Goal: Information Seeking & Learning: Check status

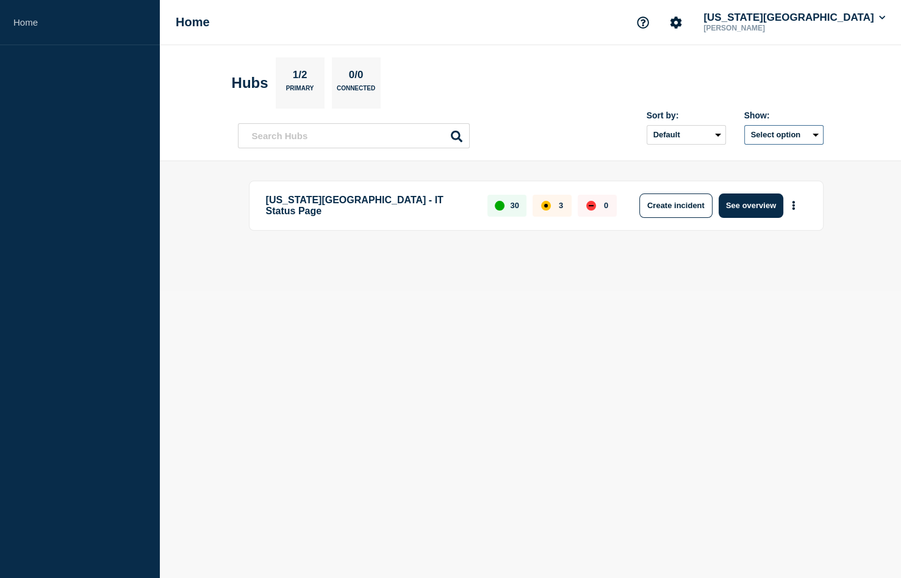
click at [801, 142] on button "Select option" at bounding box center [783, 135] width 79 height 20
click at [801, 140] on button "Select option All Open incidents Hubs" at bounding box center [783, 135] width 79 height 20
click at [758, 204] on button "See overview" at bounding box center [751, 205] width 65 height 24
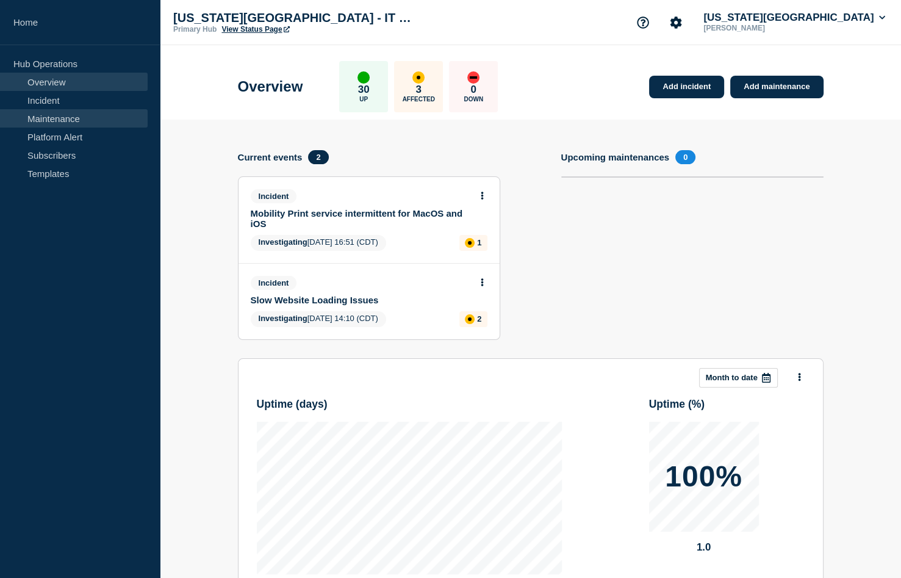
click at [48, 121] on link "Maintenance" at bounding box center [74, 118] width 148 height 18
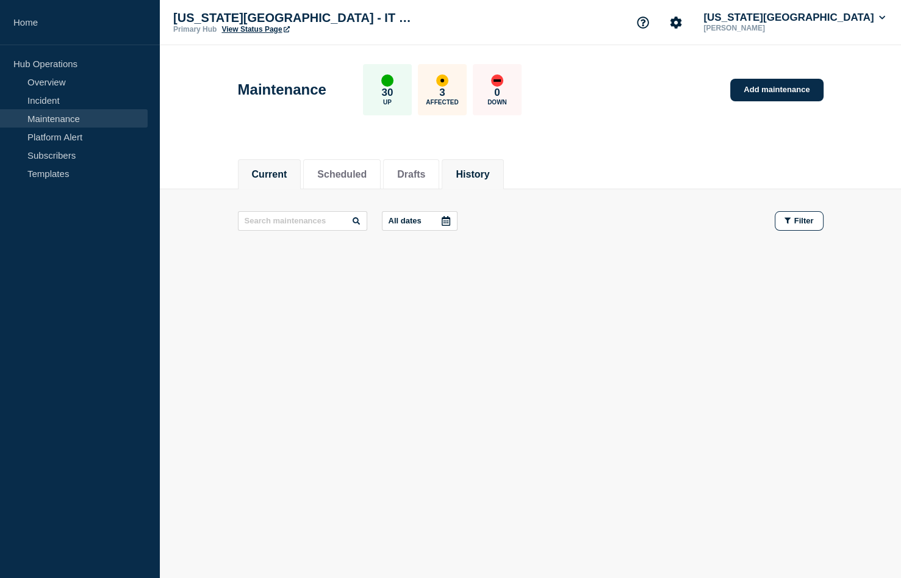
click at [464, 179] on button "History" at bounding box center [473, 174] width 34 height 11
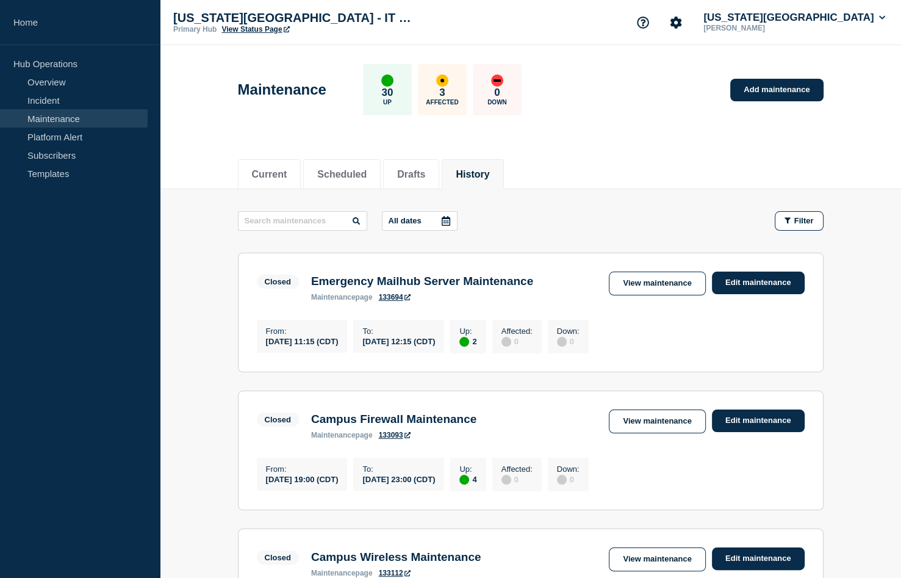
click at [449, 279] on h3 "Emergency Mailhub Server Maintenance" at bounding box center [422, 281] width 222 height 13
click at [666, 288] on link "View maintenance" at bounding box center [657, 284] width 96 height 24
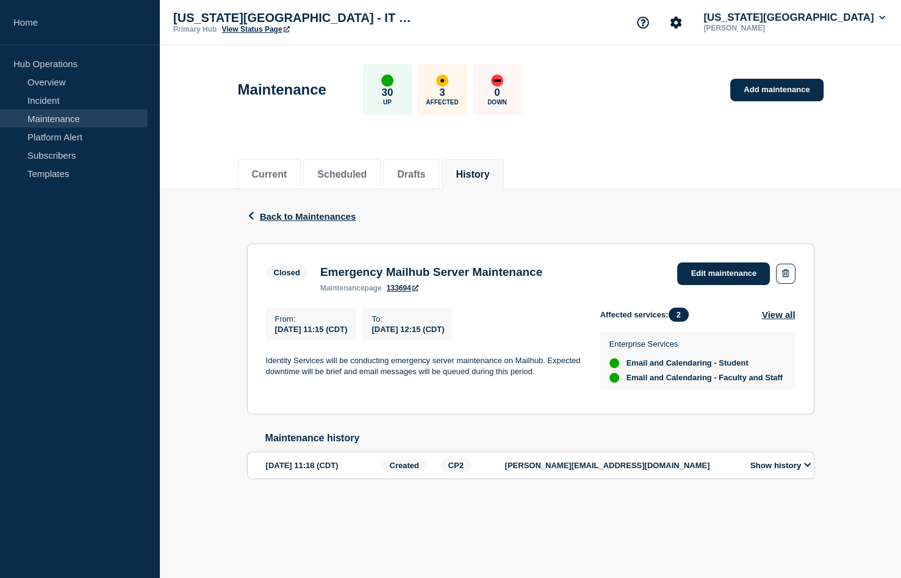
click at [259, 369] on section "Closed Emergency Mailhub Server Maintenance maintenance page 133694 Edit mainte…" at bounding box center [530, 328] width 567 height 171
